Goal: Transaction & Acquisition: Subscribe to service/newsletter

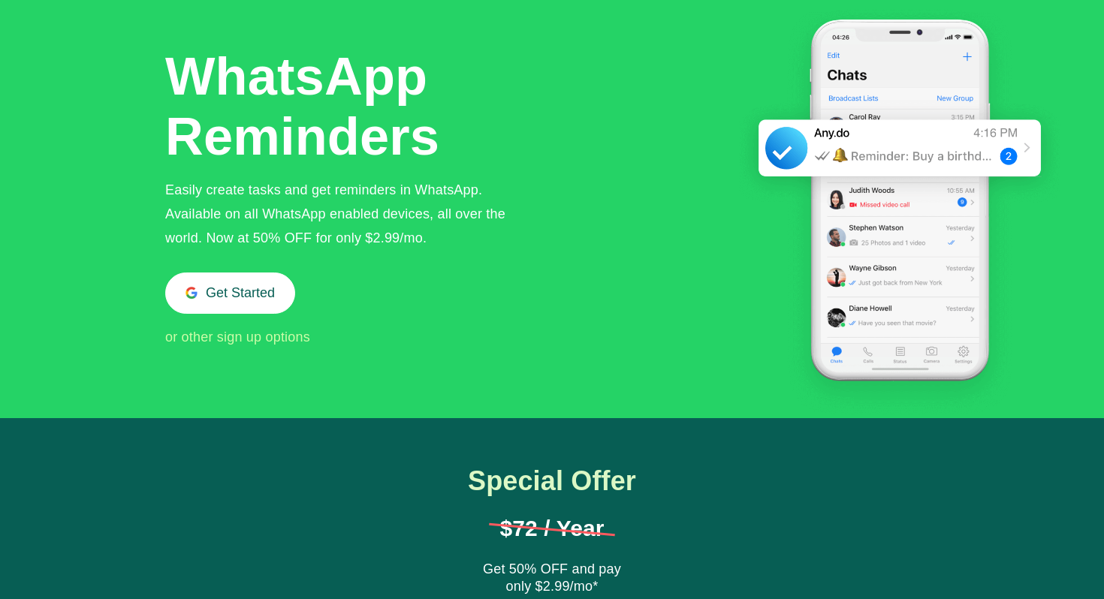
scroll to position [74, 0]
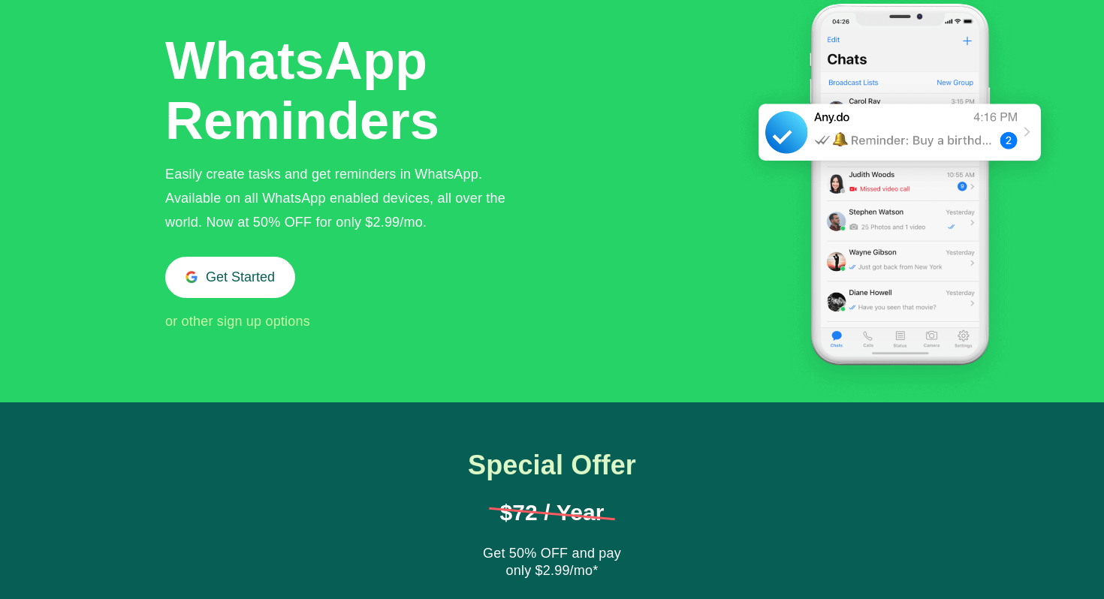
click at [251, 326] on span "or other sign up options" at bounding box center [237, 321] width 145 height 15
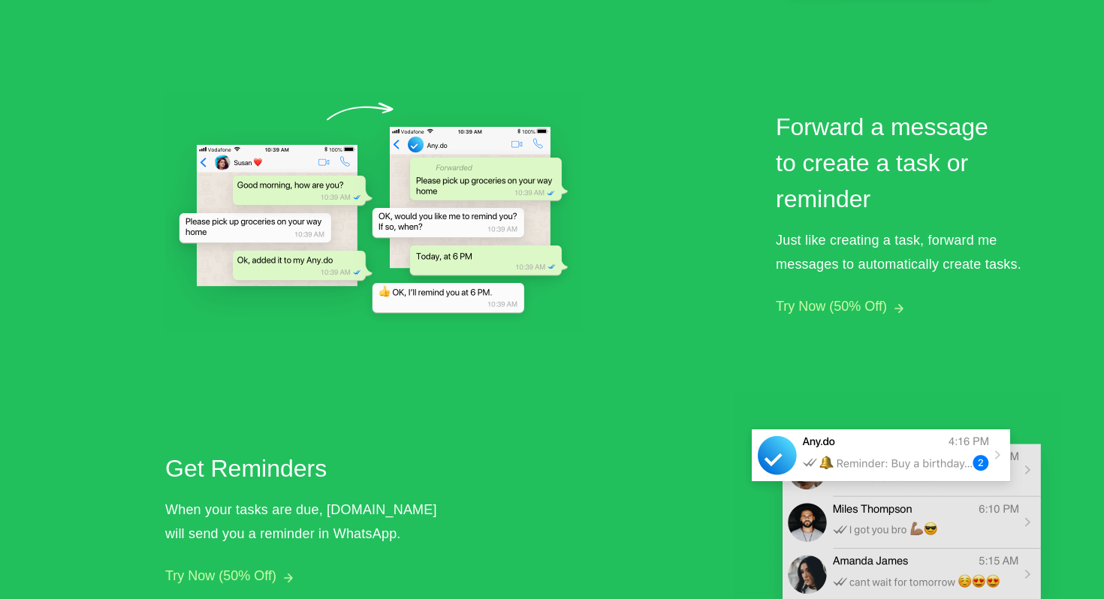
scroll to position [743, 0]
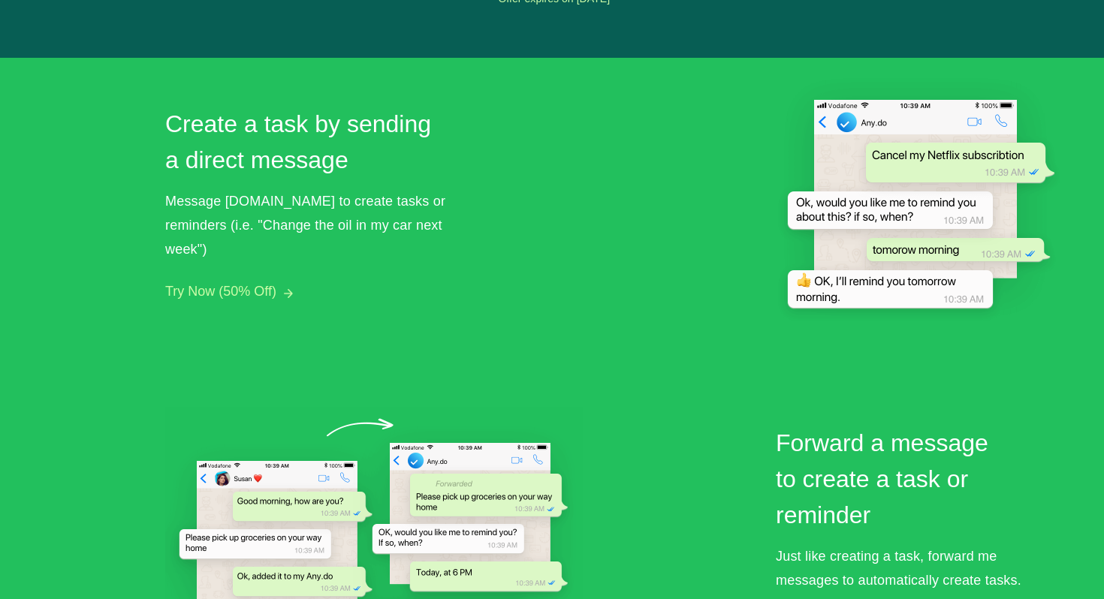
click at [253, 284] on button "Try Now (50% Off)" at bounding box center [220, 292] width 111 height 16
click at [290, 289] on img at bounding box center [288, 293] width 9 height 9
click at [246, 218] on div "Message [DOMAIN_NAME] to create tasks or reminders (i.e. "Change the oil in my …" at bounding box center [307, 225] width 285 height 72
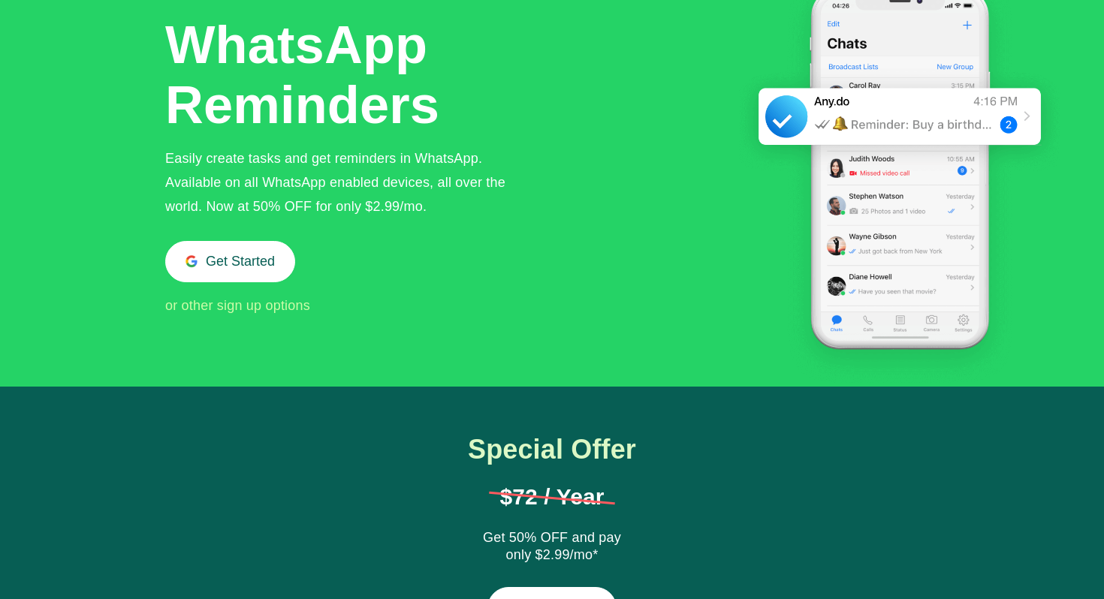
scroll to position [74, 0]
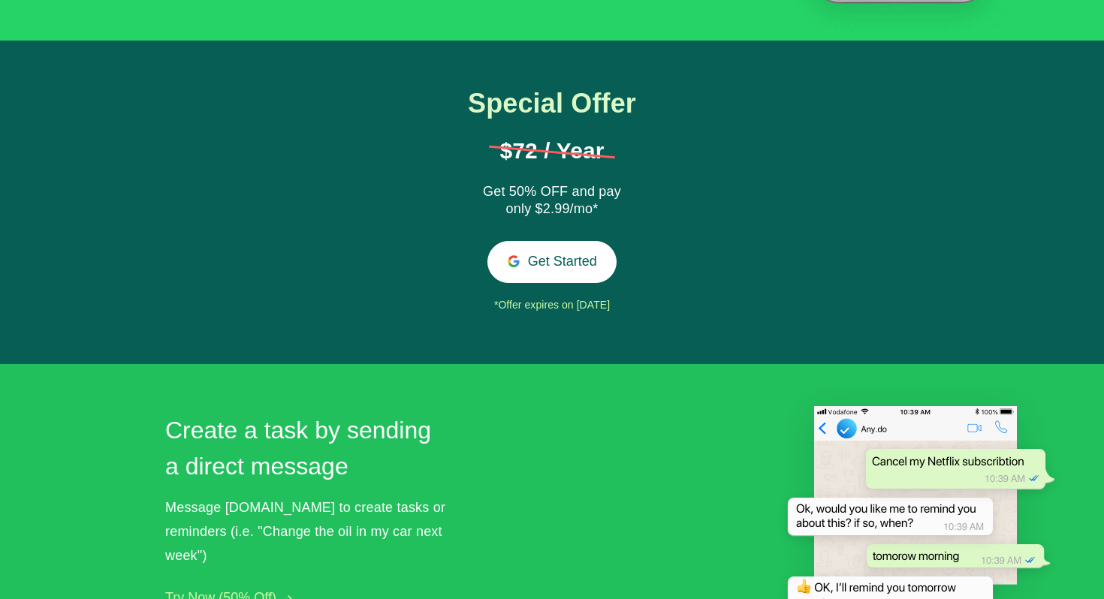
scroll to position [441, 0]
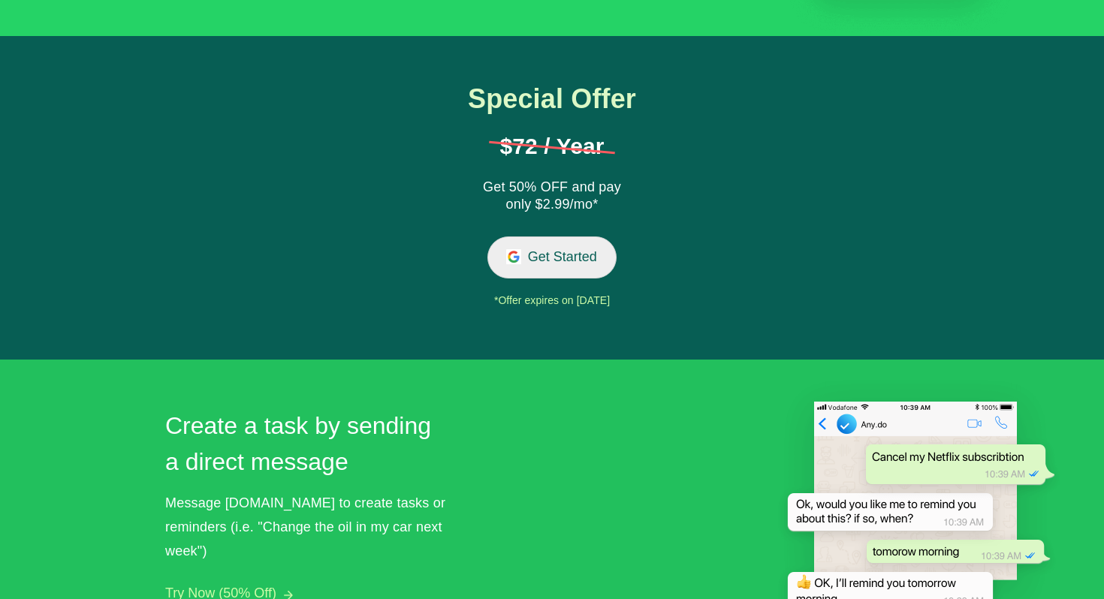
click at [545, 270] on button "Get Started" at bounding box center [552, 257] width 130 height 41
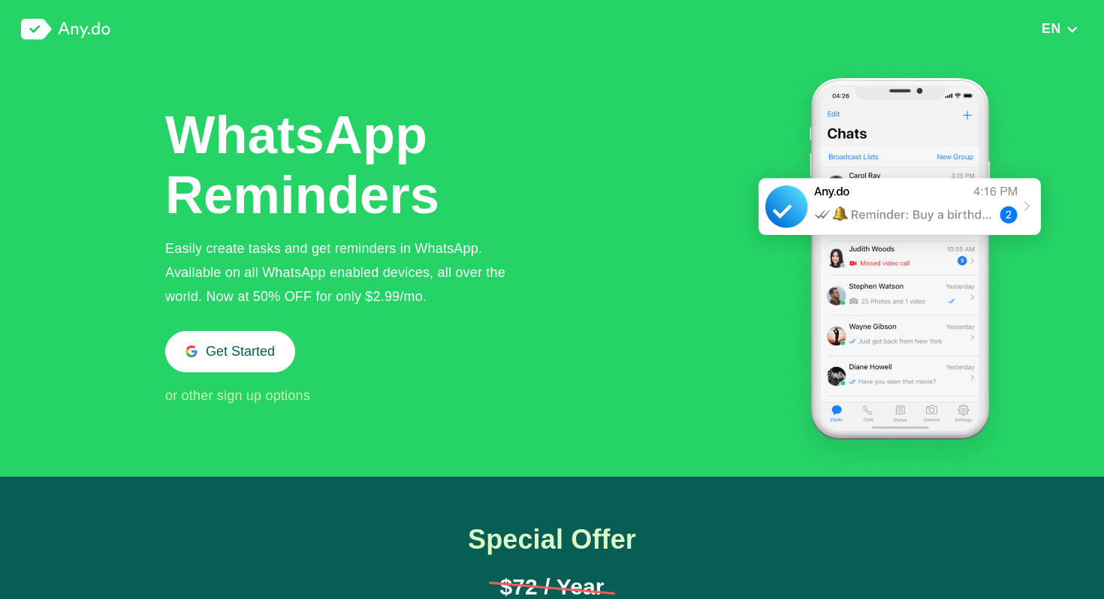
scroll to position [441, 0]
